Goal: Transaction & Acquisition: Purchase product/service

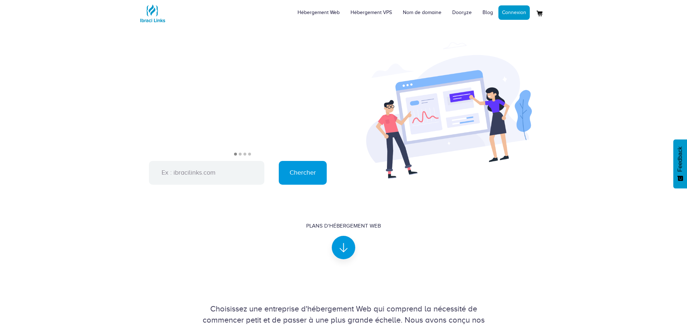
scroll to position [12, 0]
click at [168, 169] on input "text" at bounding box center [206, 173] width 115 height 24
type input "clanculture.com"
click at [304, 165] on input "Chercher" at bounding box center [303, 173] width 48 height 24
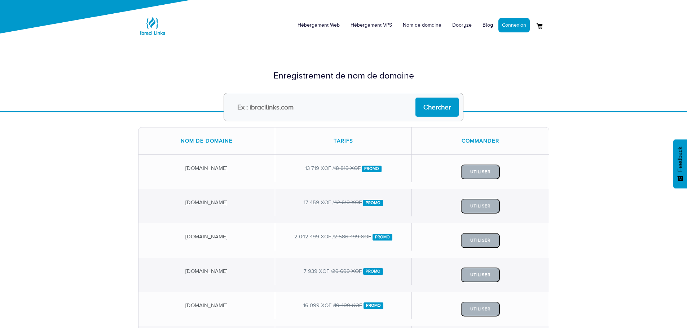
click at [244, 105] on input "text" at bounding box center [343, 107] width 240 height 28
type input "[DOMAIN_NAME]"
click at [431, 108] on input "Chercher" at bounding box center [436, 107] width 43 height 19
click at [260, 99] on input "text" at bounding box center [343, 107] width 240 height 28
type input "i"
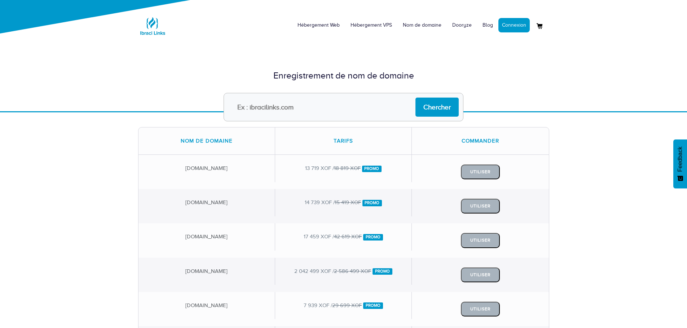
click at [260, 104] on input "text" at bounding box center [343, 107] width 240 height 28
paste input "c"
type input "[DOMAIN_NAME]"
click at [415, 98] on input "Chercher" at bounding box center [436, 107] width 43 height 19
click at [264, 106] on input "text" at bounding box center [343, 107] width 240 height 28
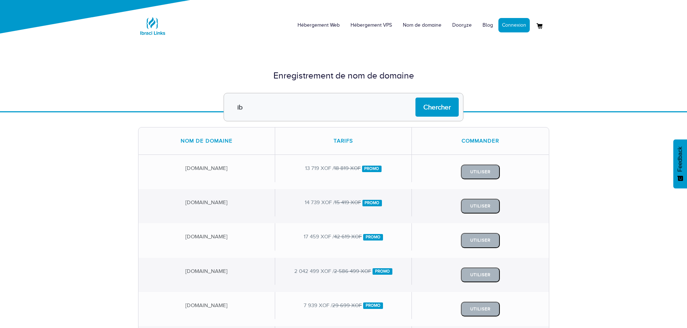
type input "i"
type input "clanculture.ml"
click at [419, 109] on input "Chercher" at bounding box center [436, 107] width 43 height 19
click at [297, 108] on input "text" at bounding box center [343, 107] width 240 height 28
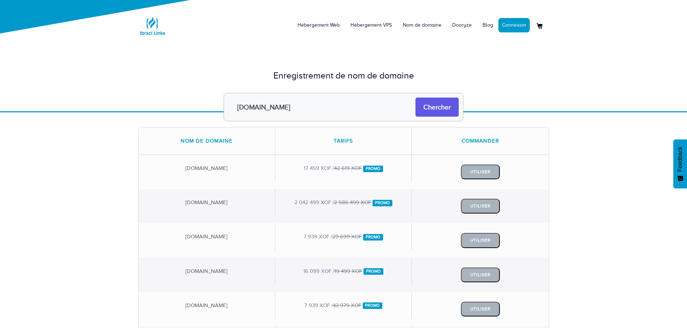
type input "[DOMAIN_NAME]"
click at [441, 114] on input "Chercher" at bounding box center [436, 107] width 43 height 19
